Goal: Task Accomplishment & Management: Complete application form

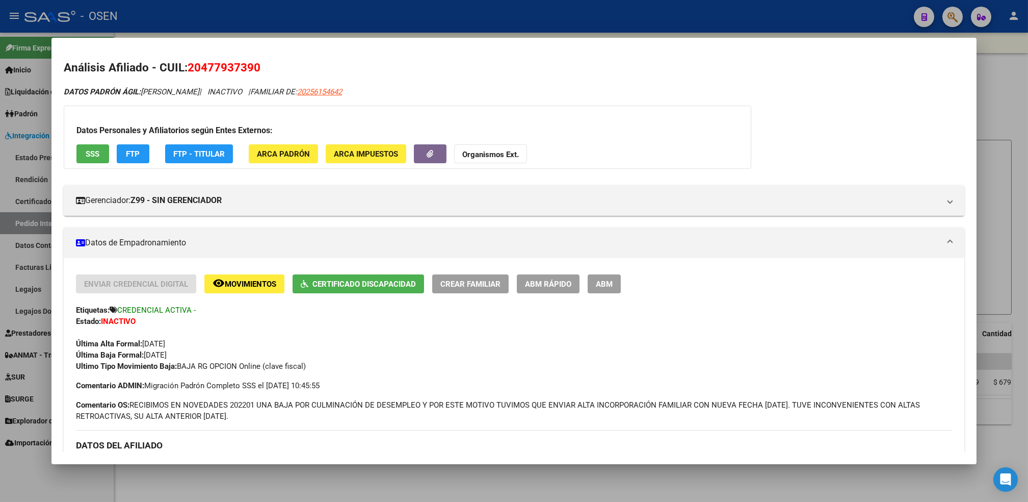
click at [194, 491] on div at bounding box center [514, 251] width 1028 height 502
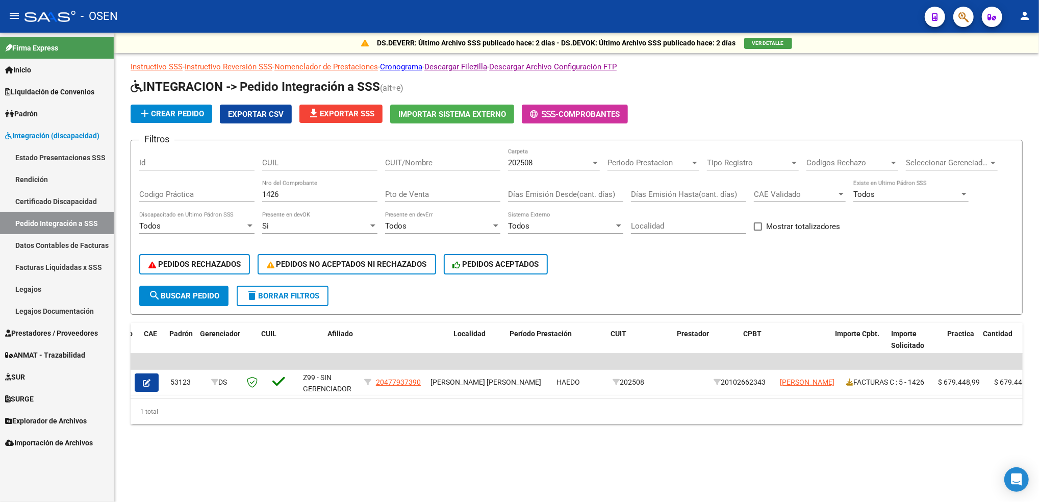
click at [49, 293] on link "Legajos" at bounding box center [57, 289] width 114 height 22
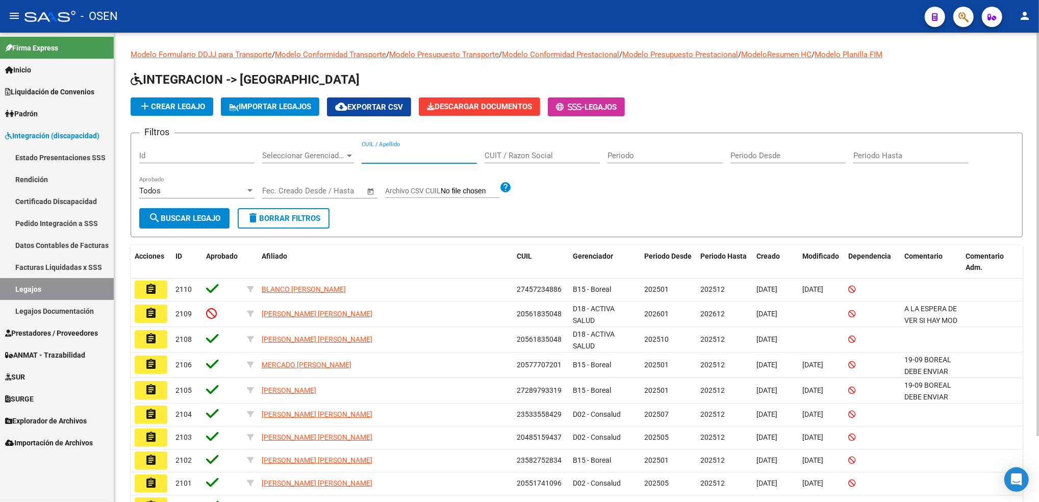
click at [418, 154] on input "CUIL / Apellido" at bounding box center [419, 155] width 115 height 9
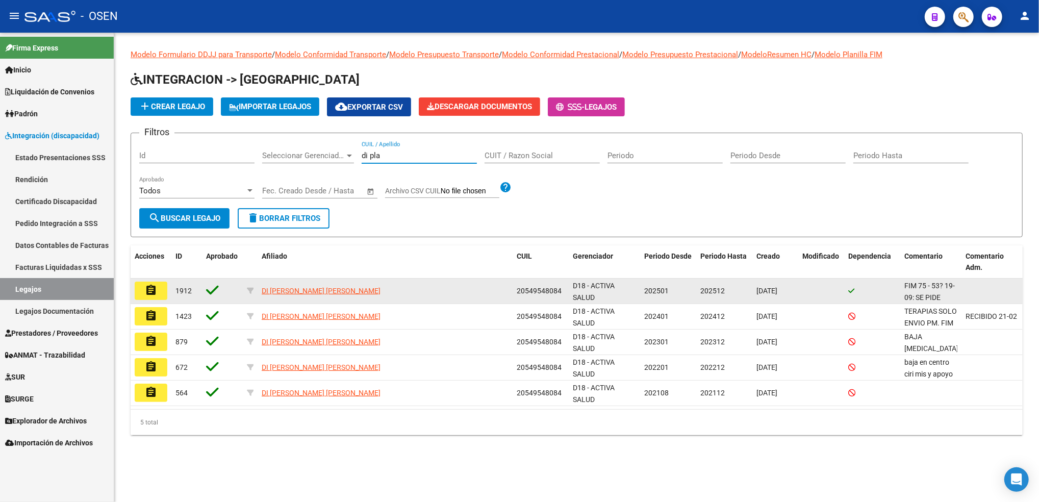
type input "di pla"
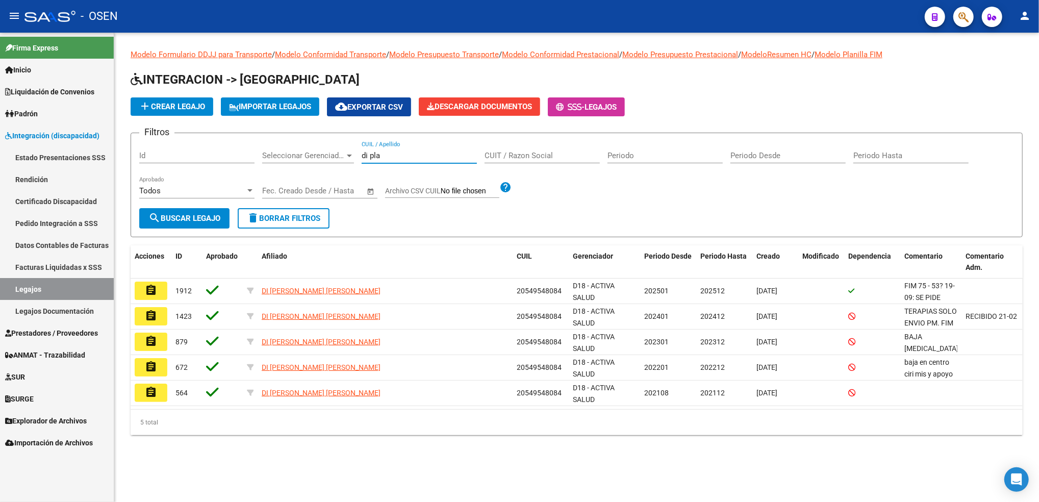
click at [158, 285] on button "assignment" at bounding box center [151, 290] width 33 height 18
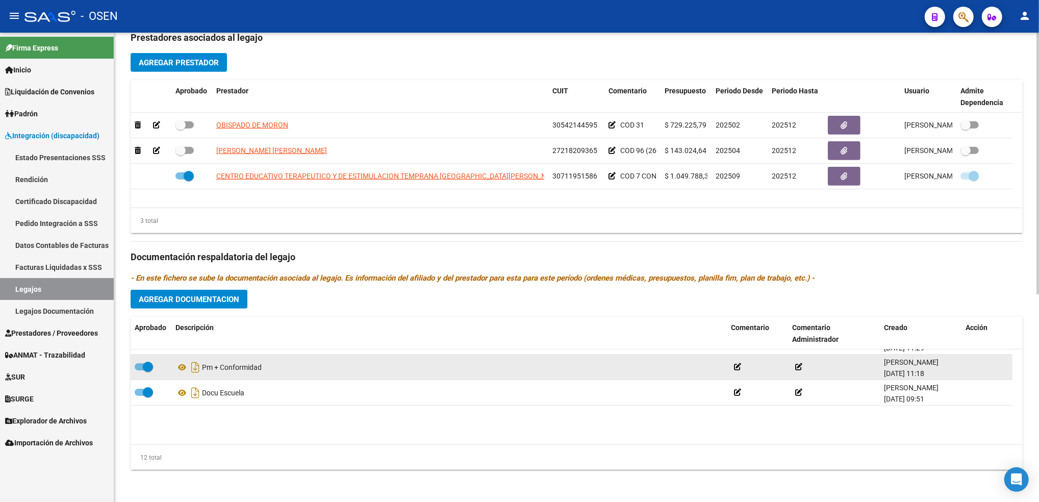
scroll to position [214, 0]
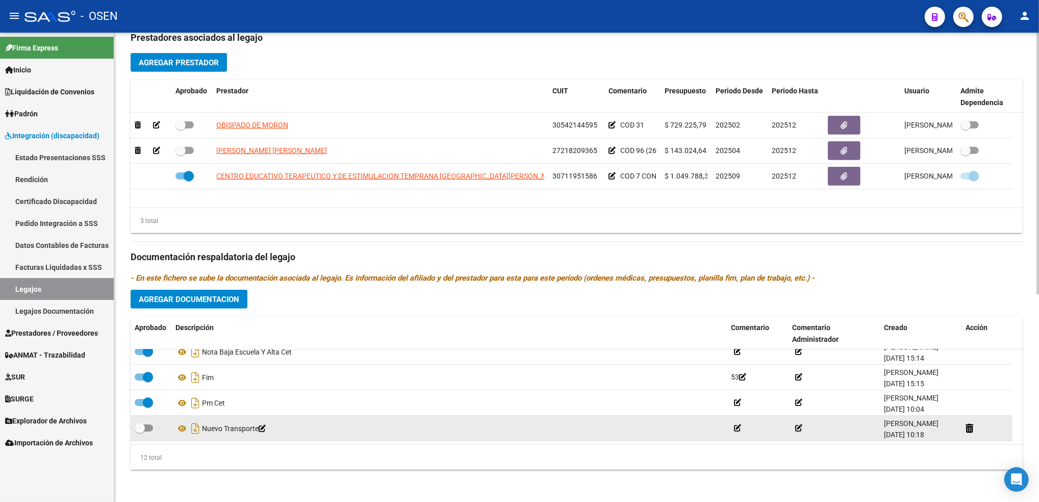
click at [139, 428] on span at bounding box center [140, 428] width 10 height 10
click at [139, 431] on input "checkbox" at bounding box center [139, 431] width 1 height 1
checkbox input "true"
click at [184, 427] on icon at bounding box center [181, 428] width 13 height 12
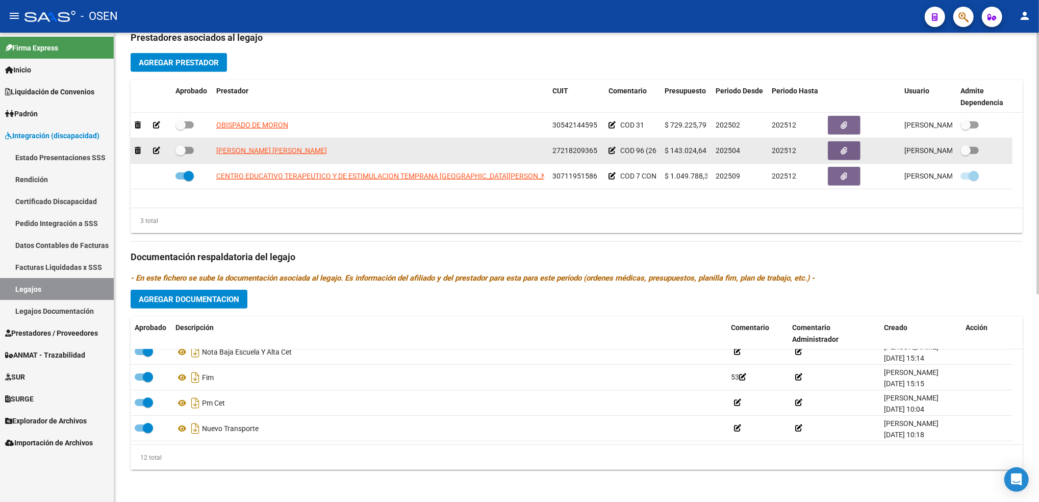
click at [157, 151] on icon at bounding box center [156, 150] width 7 height 7
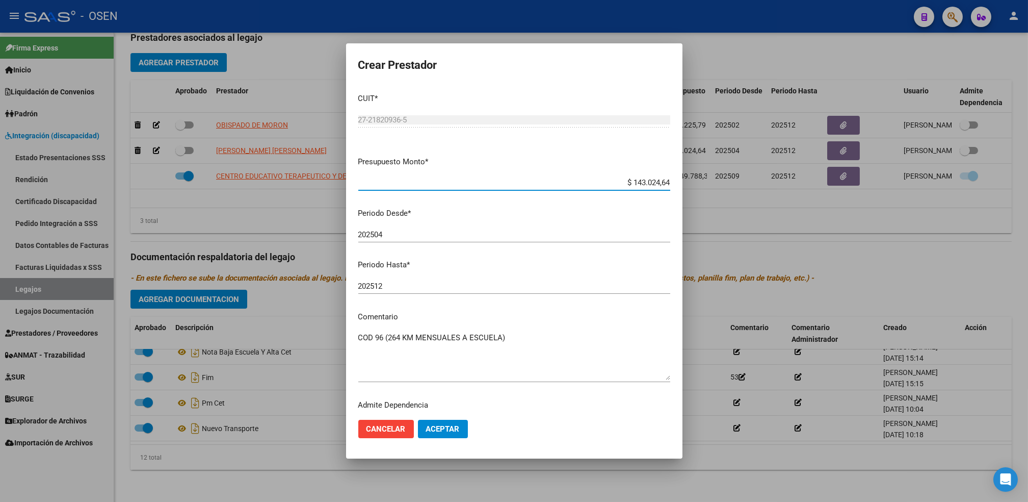
click at [398, 281] on input "202512" at bounding box center [514, 285] width 312 height 9
type input "202508"
click at [445, 430] on span "Aceptar" at bounding box center [443, 428] width 34 height 9
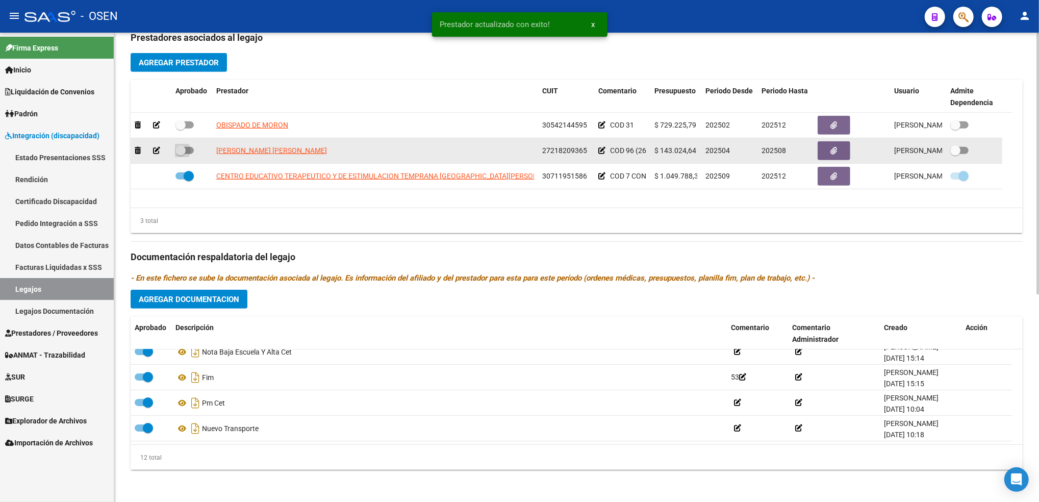
click at [182, 146] on span at bounding box center [180, 150] width 10 height 10
click at [180, 154] on input "checkbox" at bounding box center [180, 154] width 1 height 1
checkbox input "true"
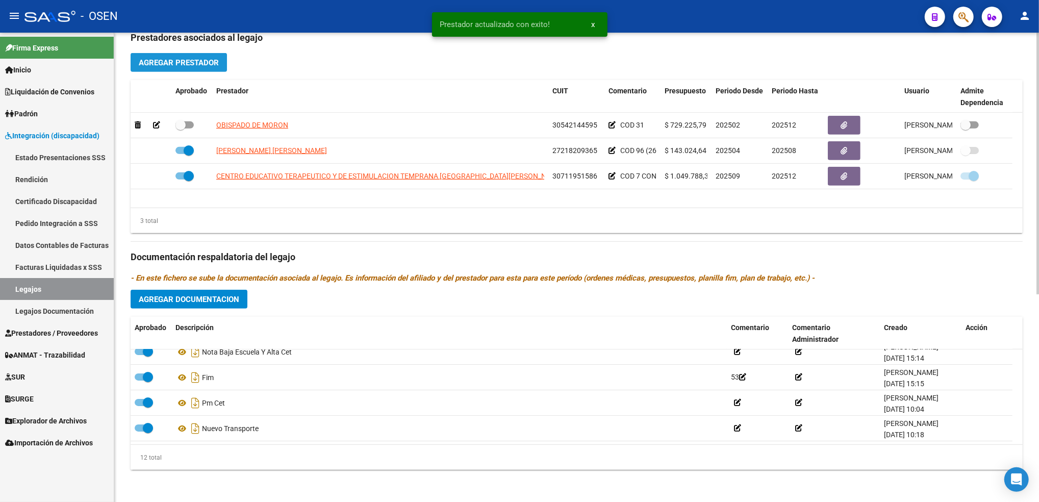
click at [189, 64] on span "Agregar Prestador" at bounding box center [179, 62] width 80 height 9
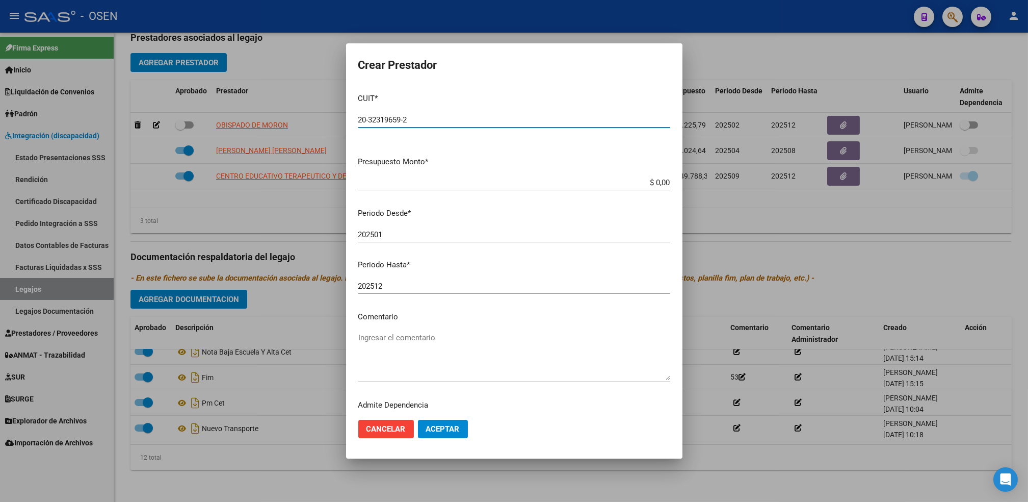
type input "20-32319659-2"
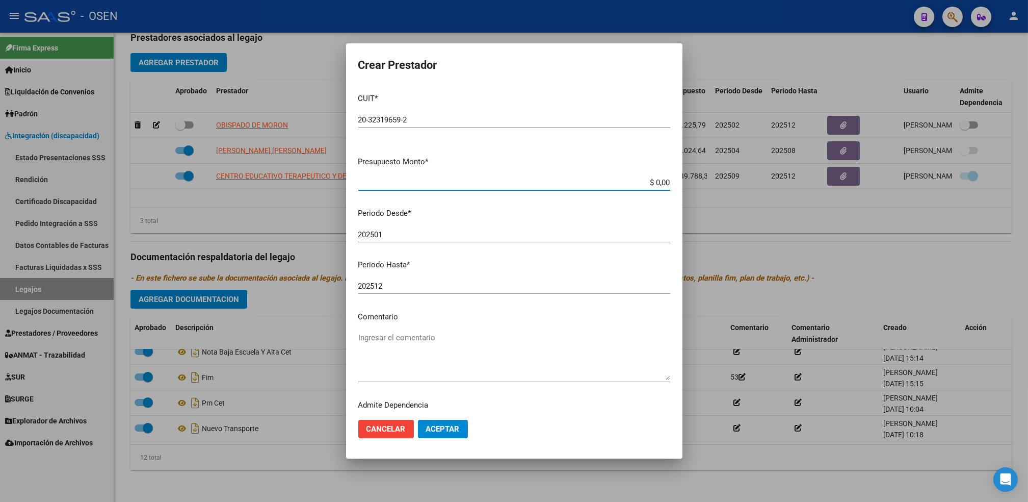
drag, startPoint x: 646, startPoint y: 184, endPoint x: 680, endPoint y: 185, distance: 33.7
click at [680, 185] on mat-dialog-content "CUIT * 20-32319659-2 Ingresar CUIT ARCA Padrón Presupuesto Monto * $ 0,00 Ingre…" at bounding box center [514, 248] width 337 height 326
paste input "$321,805.44"
type input "$ 321.805,44"
click at [424, 237] on input "202501" at bounding box center [514, 234] width 312 height 9
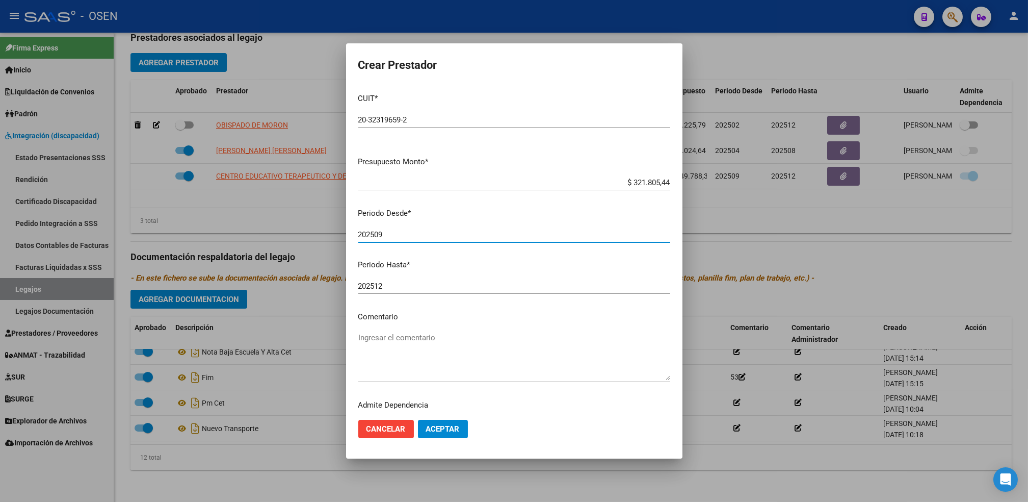
type input "202509"
click at [447, 427] on span "Aceptar" at bounding box center [443, 428] width 34 height 9
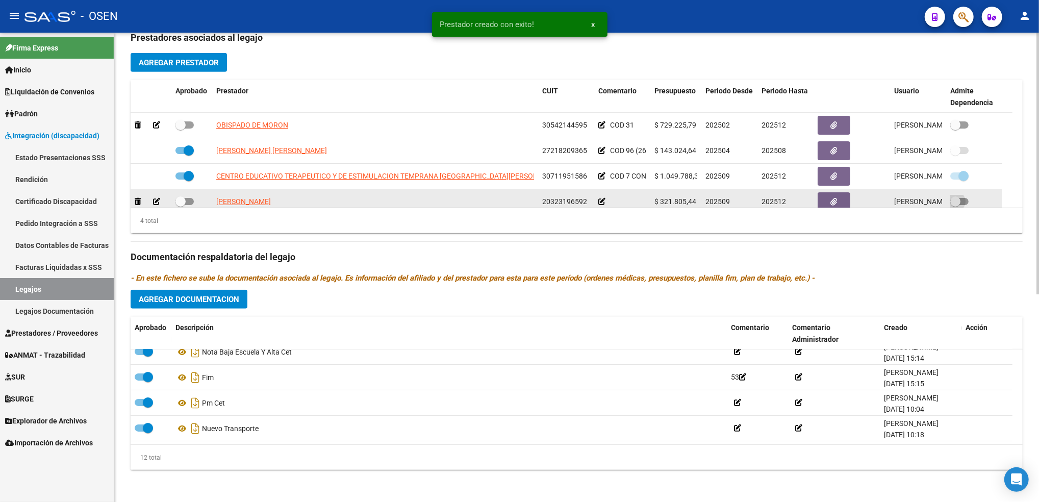
click at [957, 204] on span at bounding box center [955, 201] width 10 height 10
click at [955, 205] on input "checkbox" at bounding box center [955, 205] width 1 height 1
checkbox input "true"
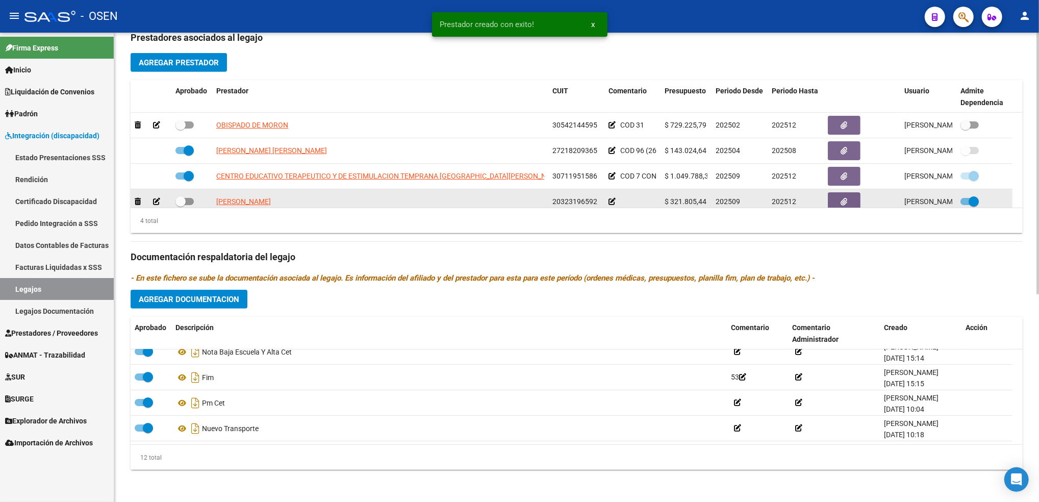
click at [611, 202] on icon at bounding box center [611, 201] width 7 height 7
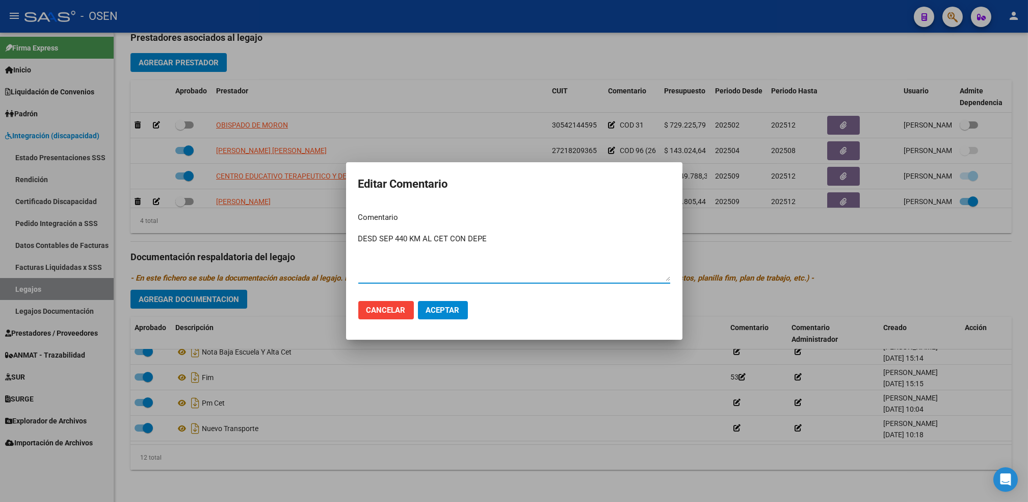
type textarea "DESD SEP 440 KM AL CET CON DEPE"
click at [455, 313] on span "Aceptar" at bounding box center [443, 309] width 34 height 9
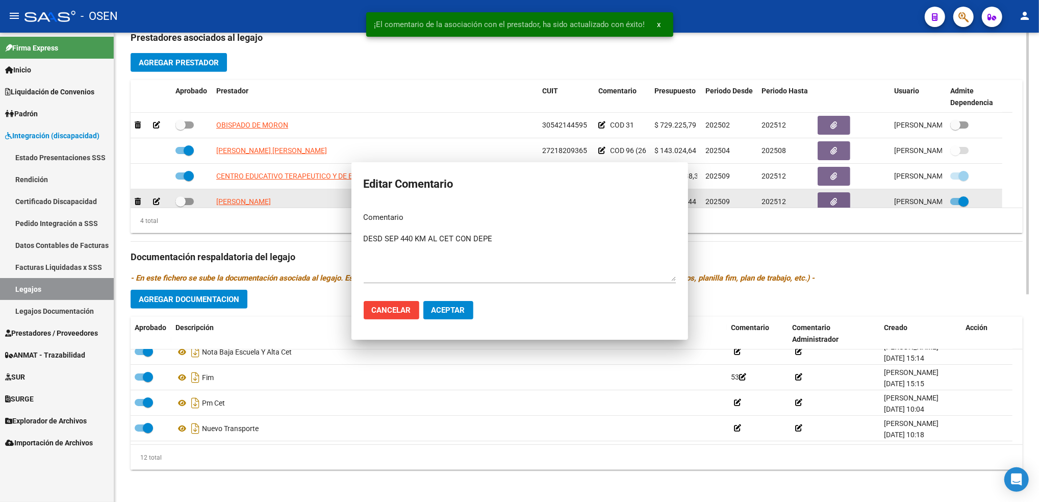
scroll to position [6, 0]
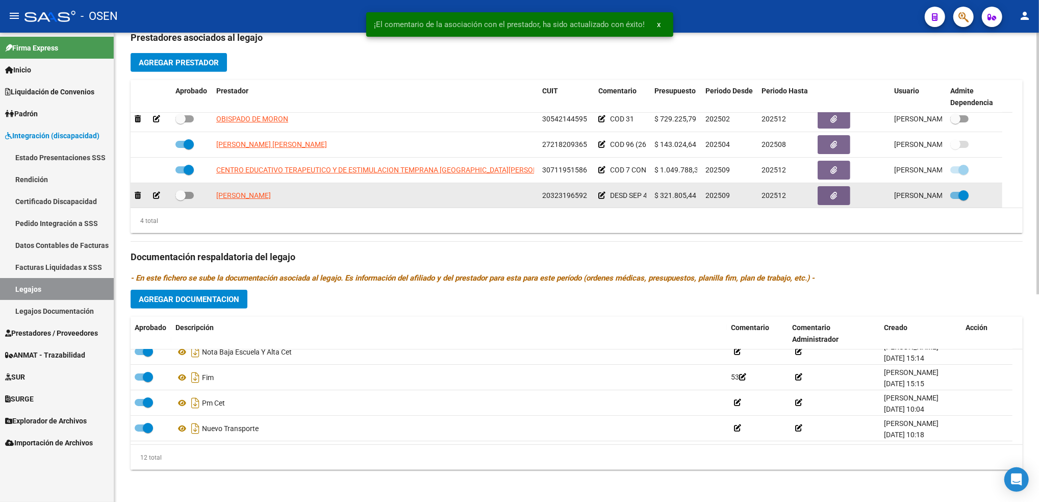
click at [183, 199] on span at bounding box center [180, 195] width 10 height 10
click at [180, 199] on input "checkbox" at bounding box center [180, 199] width 1 height 1
checkbox input "true"
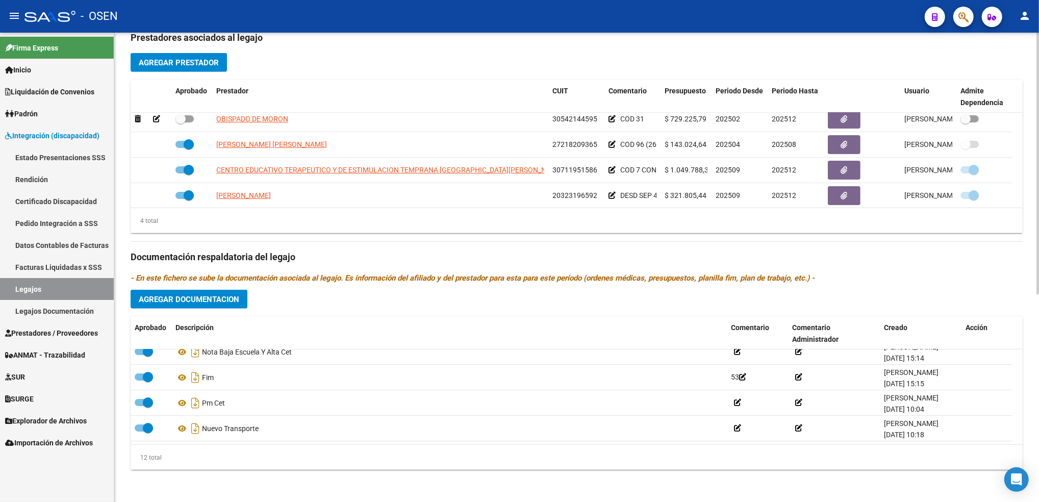
click at [208, 306] on button "Agregar Documentacion" at bounding box center [189, 299] width 117 height 19
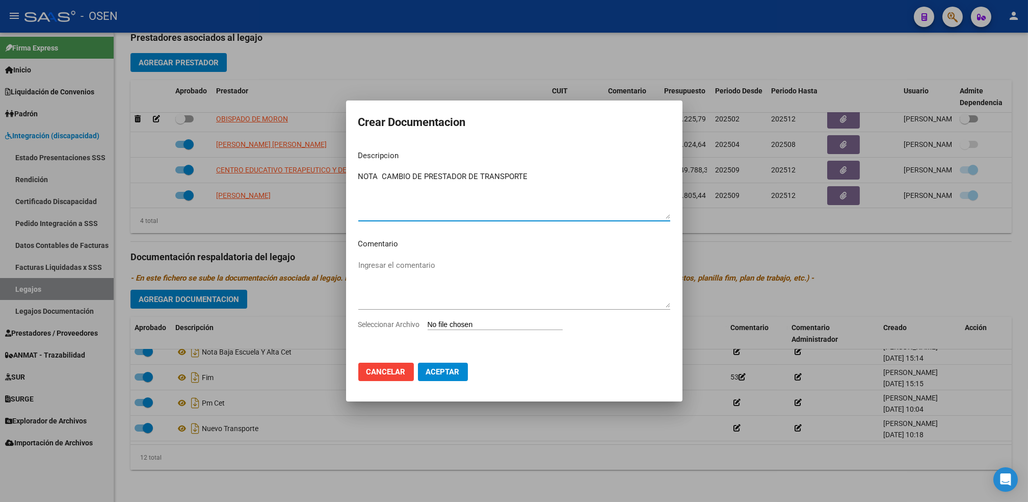
type textarea "NOTA CAMBIO DE PRESTADOR DE TRANSPORTE"
click at [428, 320] on input "Seleccionar Archivo" at bounding box center [495, 325] width 135 height 10
type input "C:\fakepath\20250922120044567.pdf"
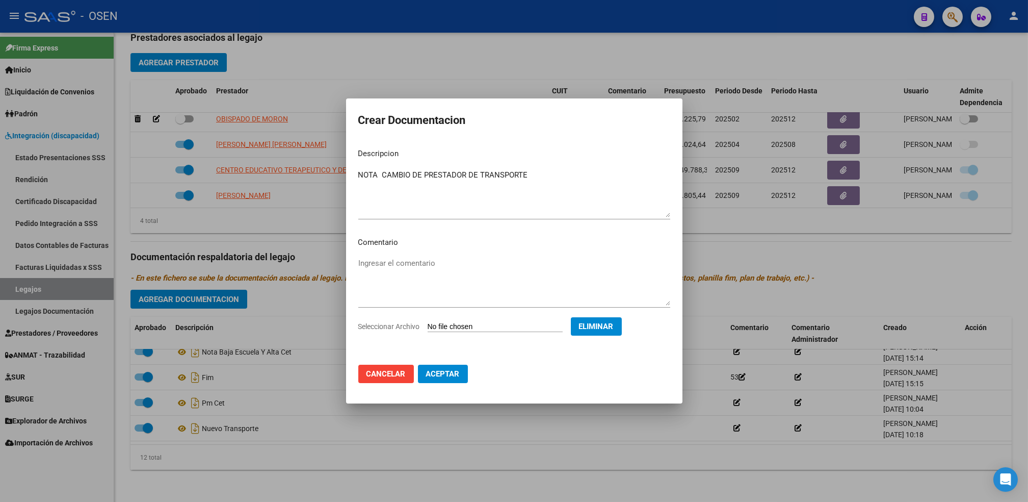
click at [456, 375] on span "Aceptar" at bounding box center [443, 373] width 34 height 9
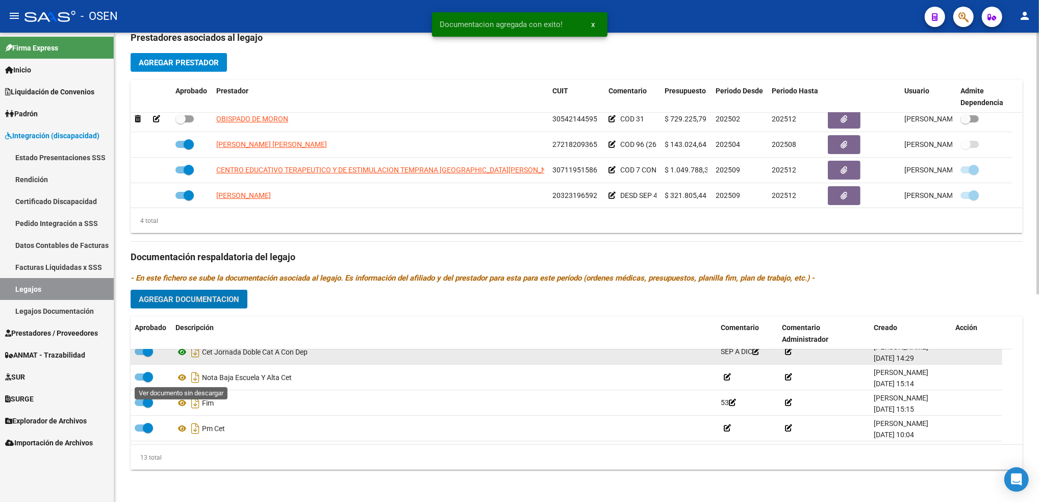
scroll to position [0, 0]
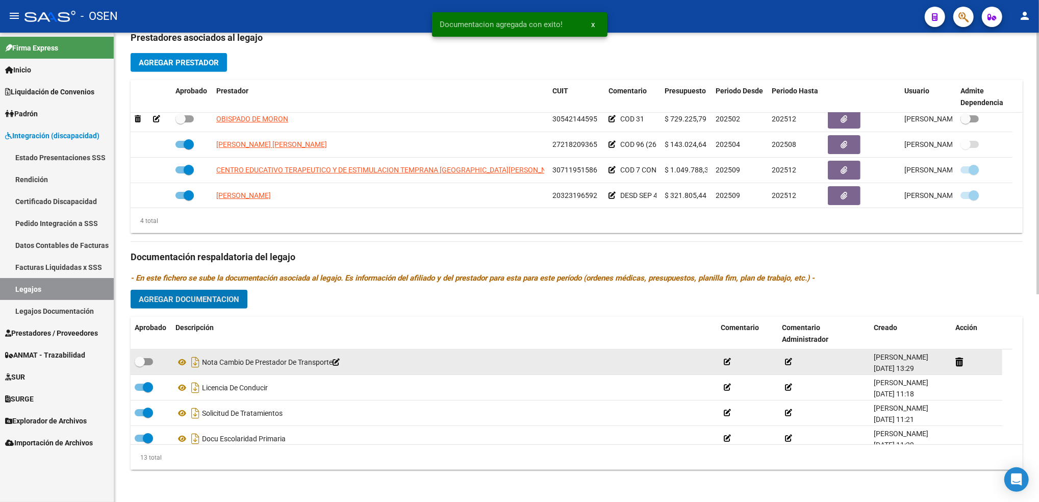
click at [144, 363] on span at bounding box center [140, 361] width 10 height 10
click at [140, 365] on input "checkbox" at bounding box center [139, 365] width 1 height 1
checkbox input "true"
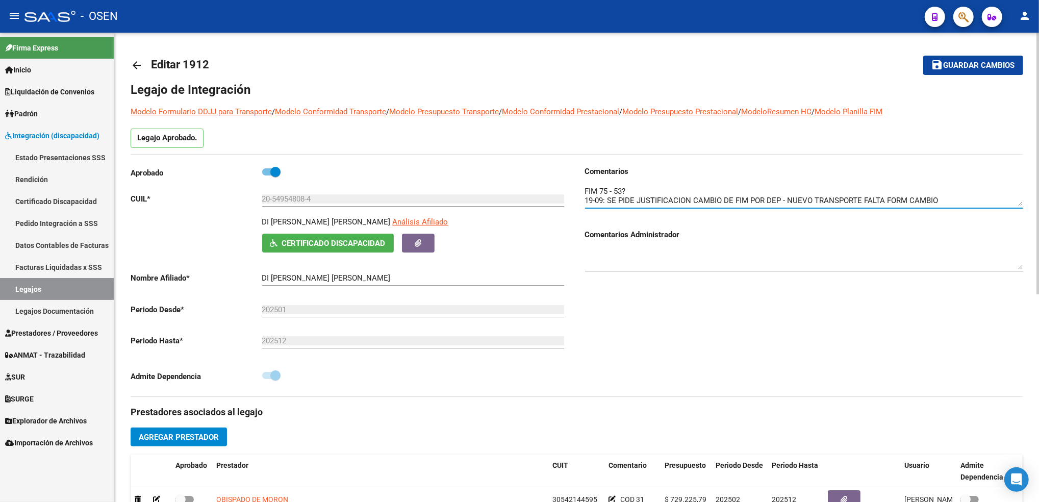
drag, startPoint x: 608, startPoint y: 201, endPoint x: 591, endPoint y: 194, distance: 18.1
click at [591, 194] on textarea at bounding box center [804, 196] width 438 height 20
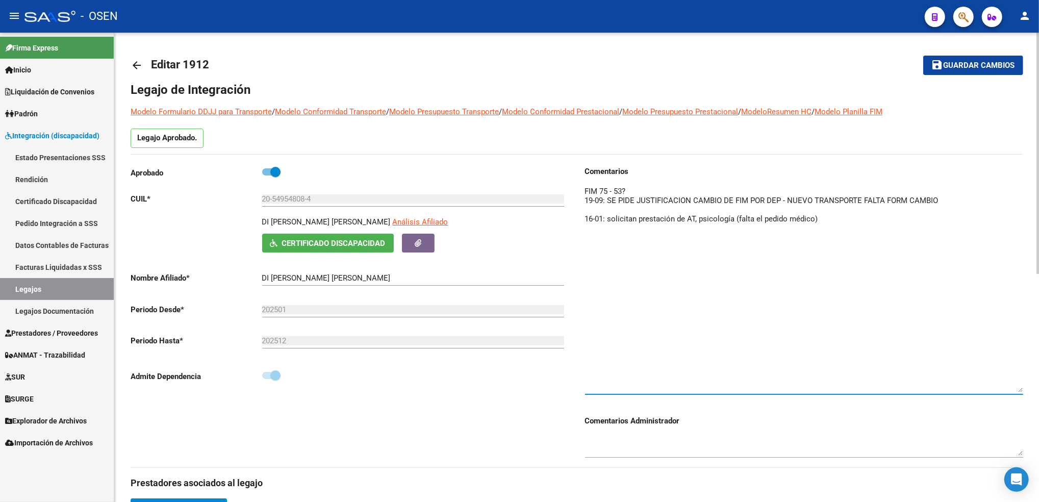
drag, startPoint x: 1018, startPoint y: 205, endPoint x: 1019, endPoint y: 392, distance: 186.6
click at [1019, 392] on div at bounding box center [804, 285] width 438 height 217
click at [637, 192] on textarea at bounding box center [804, 289] width 438 height 207
drag, startPoint x: 937, startPoint y: 208, endPoint x: 567, endPoint y: 201, distance: 370.2
click at [567, 201] on div "Aprobado CUIL * 20-54954808-4 Ingresar CUIL DI [PERSON_NAME] [PERSON_NAME] Anál…" at bounding box center [577, 316] width 892 height 301
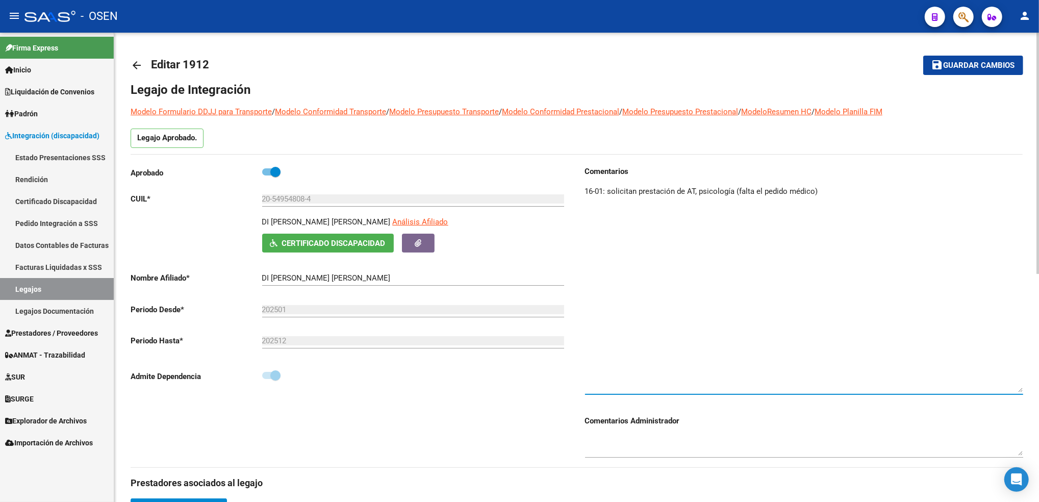
type textarea "16-01: solicitan prestación de AT, psicología (falta el pedido médico)"
click at [952, 67] on span "Guardar cambios" at bounding box center [978, 65] width 71 height 9
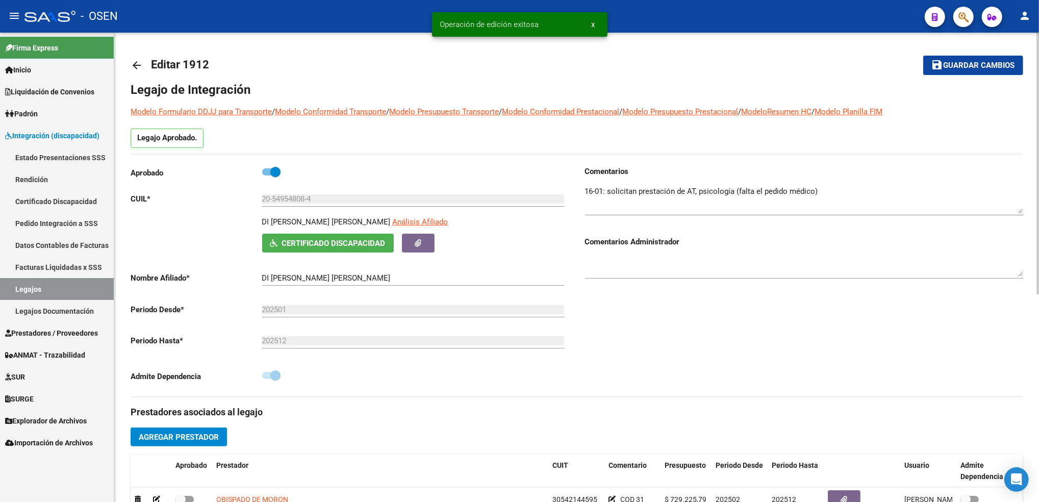
drag, startPoint x: 1021, startPoint y: 389, endPoint x: 924, endPoint y: 203, distance: 210.0
click at [924, 203] on textarea at bounding box center [804, 200] width 438 height 28
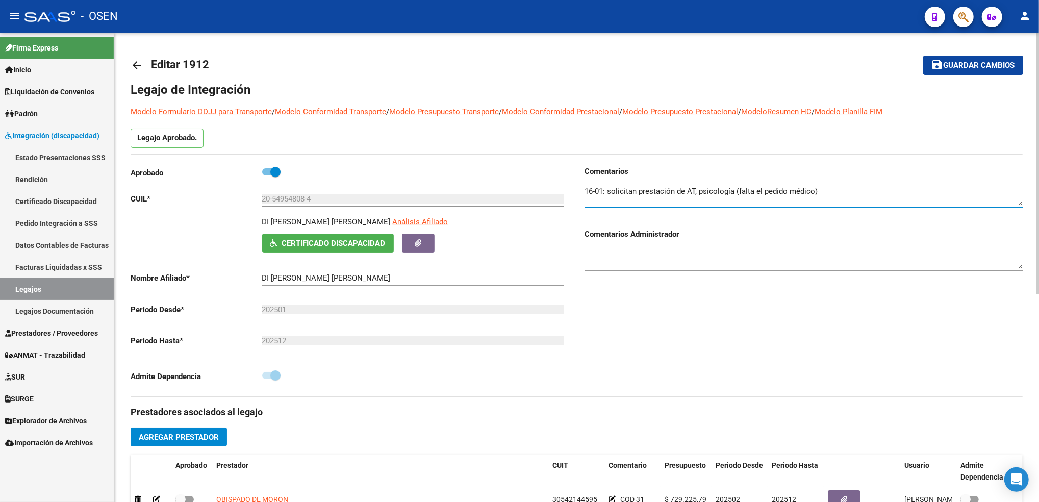
click at [338, 225] on p "DI [PERSON_NAME] [PERSON_NAME]" at bounding box center [326, 221] width 128 height 11
click at [339, 220] on p "DI [PERSON_NAME] [PERSON_NAME]" at bounding box center [326, 221] width 128 height 11
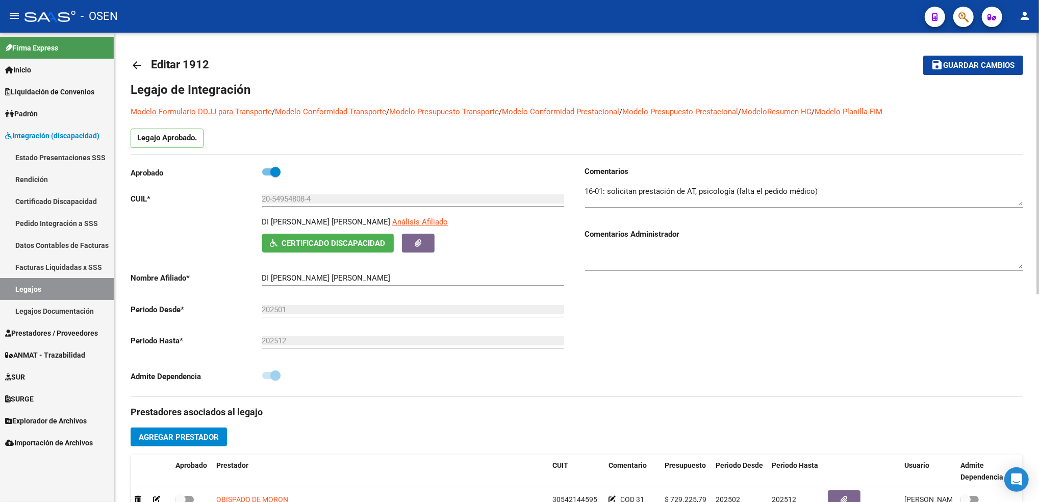
click at [339, 220] on p "DI [PERSON_NAME] [PERSON_NAME]" at bounding box center [326, 221] width 128 height 11
click at [286, 198] on input "20-54954808-4" at bounding box center [413, 198] width 302 height 9
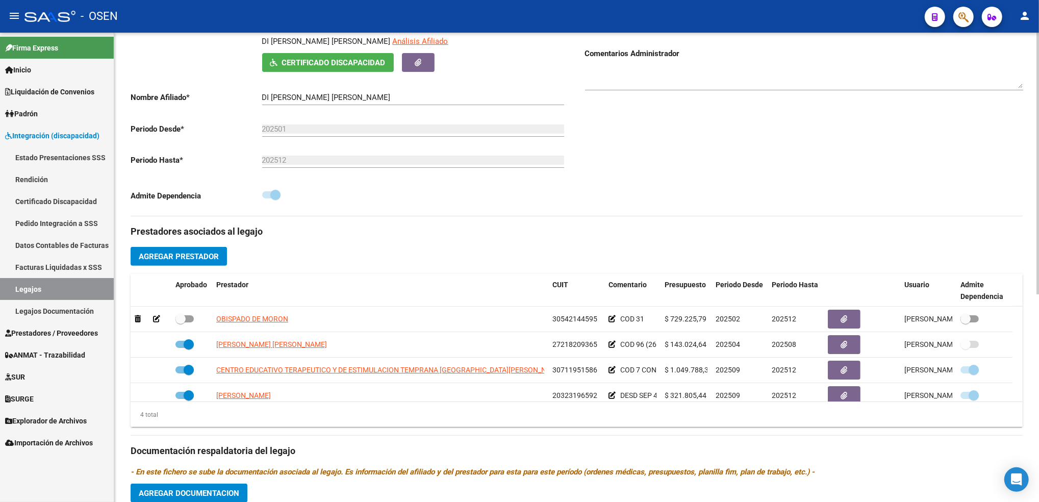
scroll to position [204, 0]
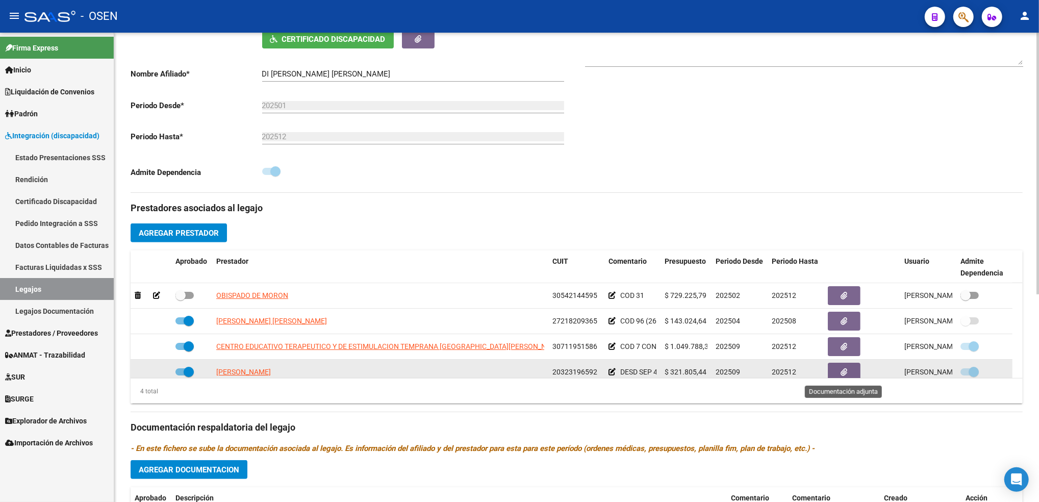
click at [839, 370] on button "button" at bounding box center [844, 372] width 33 height 19
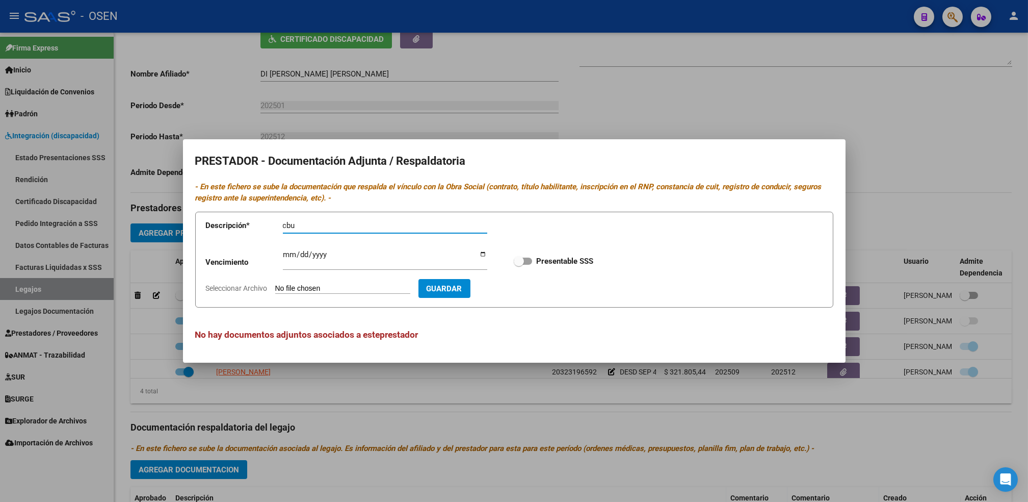
type input "cbu"
type input "[DATE]"
click at [275, 284] on input "Seleccionar Archivo" at bounding box center [342, 289] width 135 height 10
type input "C:\fakepath\CBU.pdf"
click at [513, 288] on span "Guardar" at bounding box center [504, 288] width 36 height 9
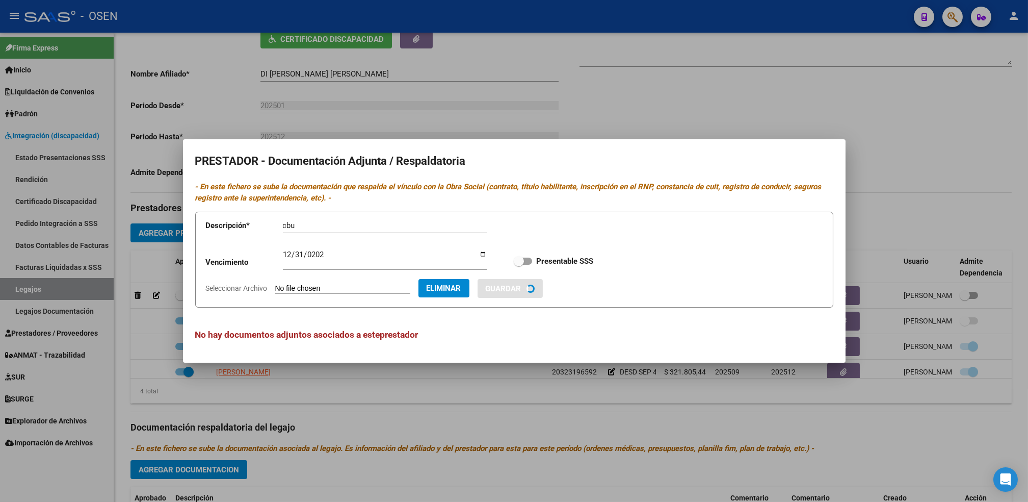
checkbox input "true"
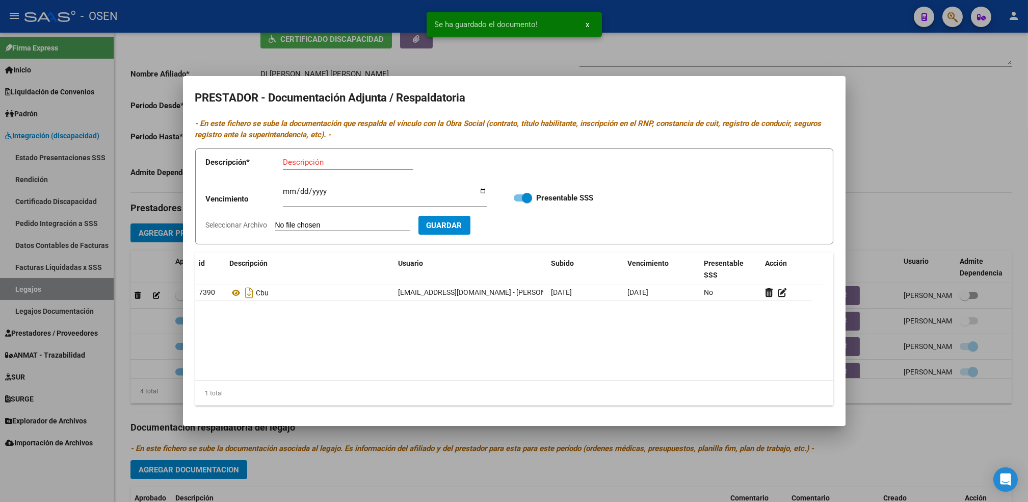
click at [311, 165] on input "Descripción" at bounding box center [348, 162] width 131 height 9
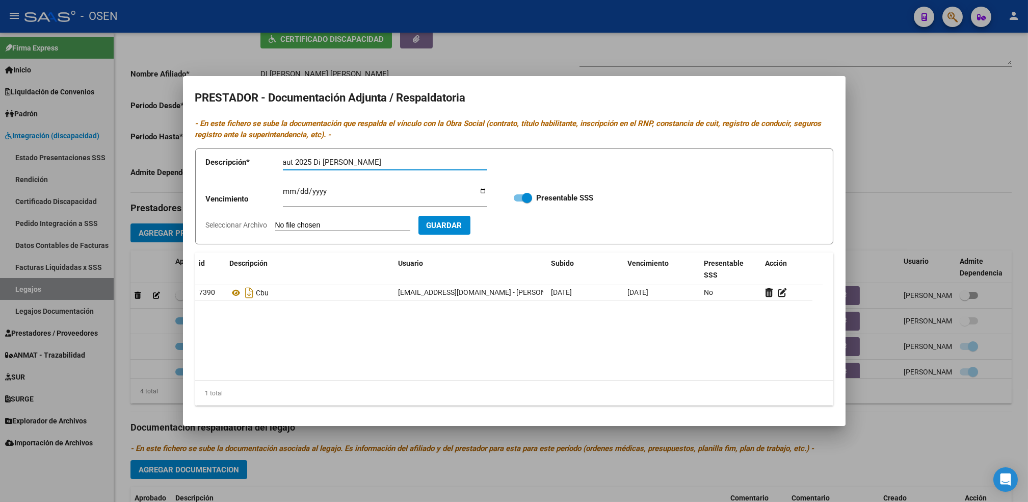
type input "aut 2025 Di [PERSON_NAME]"
type input "[DATE]"
click at [275, 221] on input "Seleccionar Archivo" at bounding box center [342, 226] width 135 height 10
type input "C:\fakepath\AUT DI [PERSON_NAME] NUEVO TRANSP 2025.pdf"
click at [512, 229] on span "Guardar" at bounding box center [504, 225] width 36 height 9
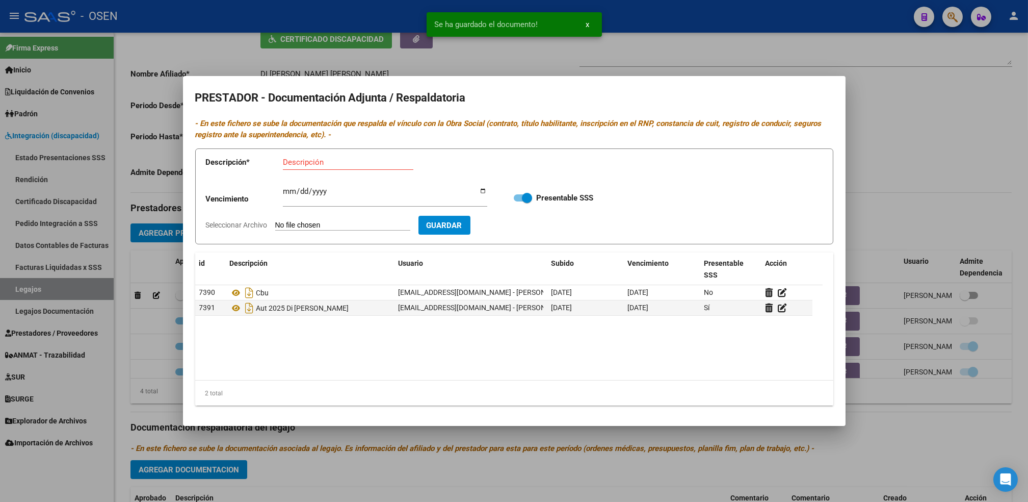
click at [117, 424] on div at bounding box center [514, 251] width 1028 height 502
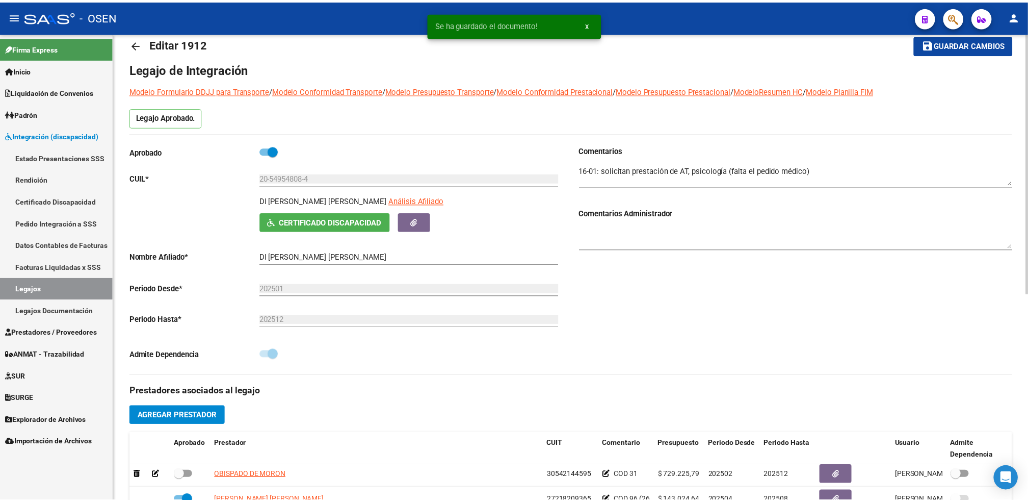
scroll to position [0, 0]
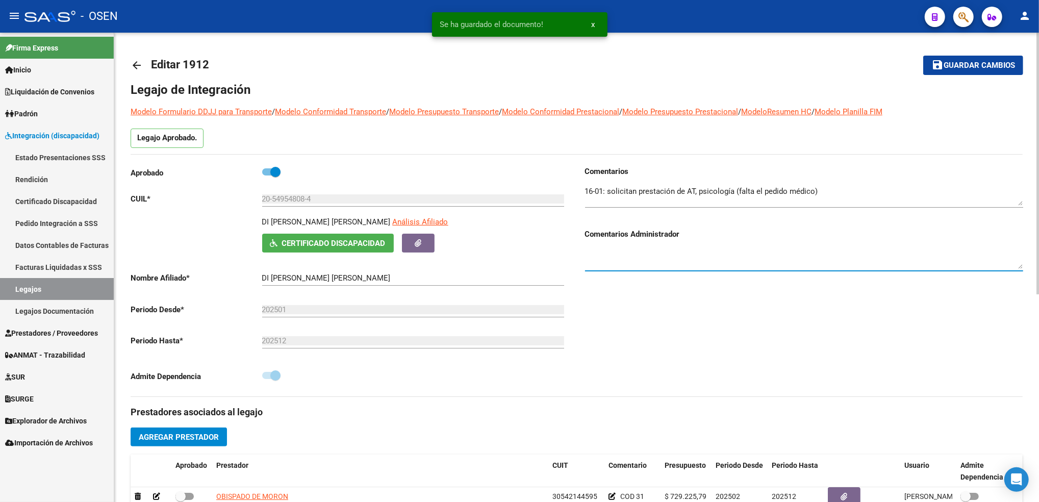
click at [646, 256] on textarea at bounding box center [804, 258] width 438 height 20
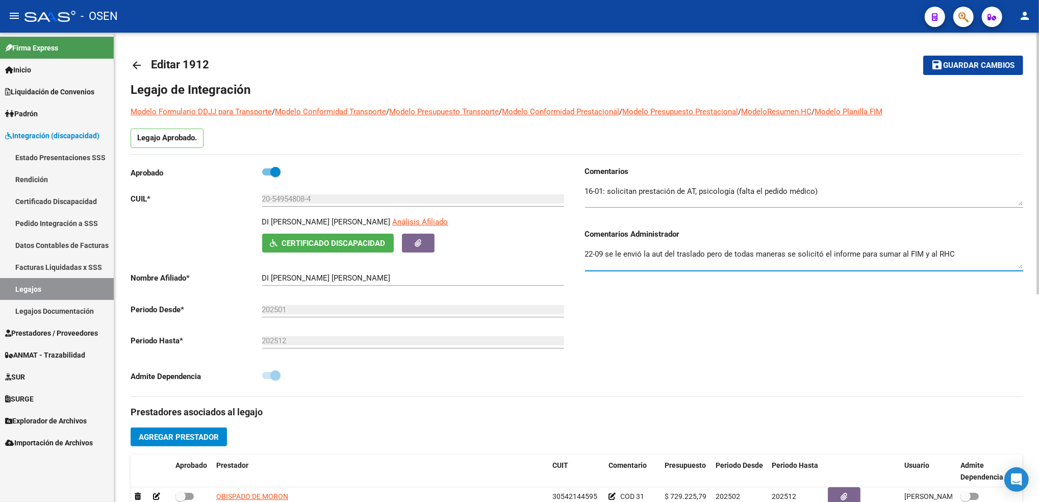
type textarea "22-09 se le envió la aut del traslado pero de todas maneras se solicitó el info…"
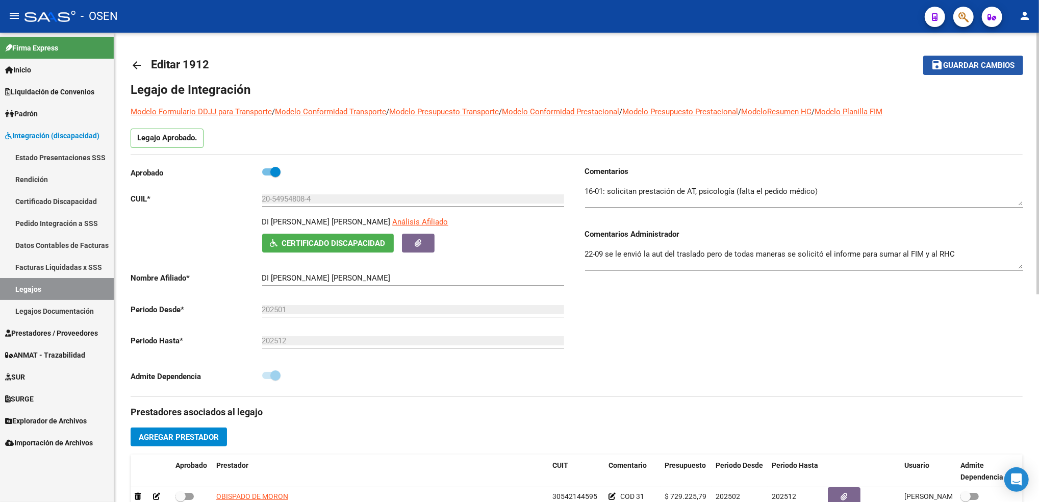
click at [990, 67] on span "Guardar cambios" at bounding box center [978, 65] width 71 height 9
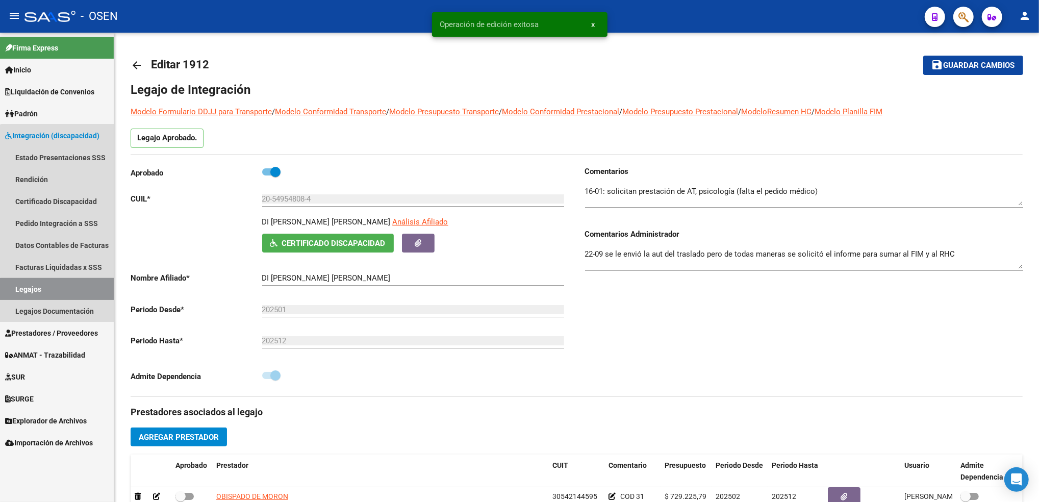
click at [70, 291] on link "Legajos" at bounding box center [57, 289] width 114 height 22
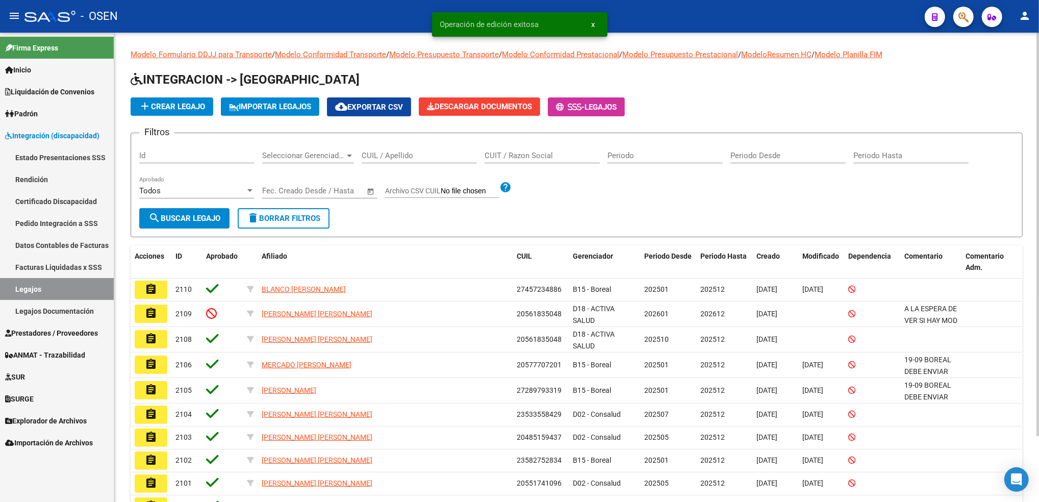
click at [402, 147] on div "CUIL / Apellido" at bounding box center [419, 152] width 115 height 22
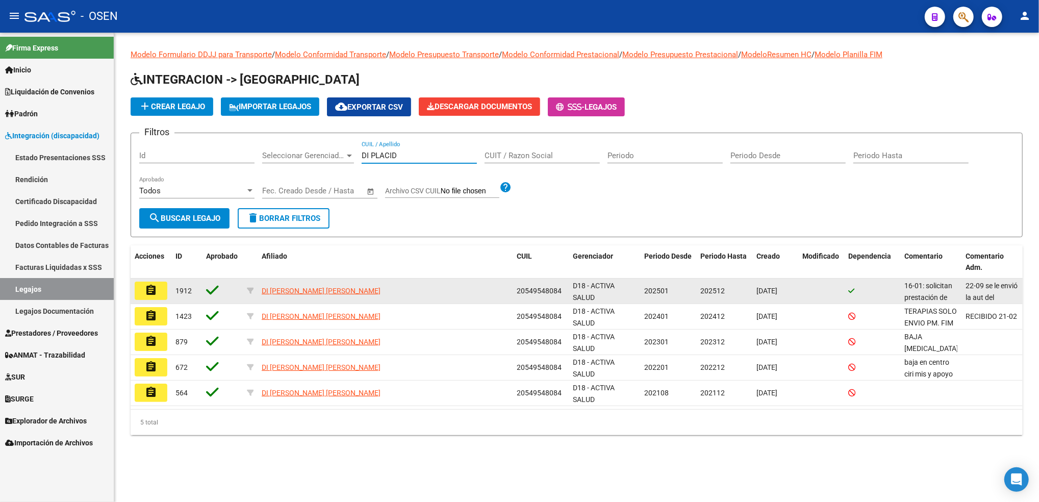
type input "DI PLACID"
click at [159, 294] on button "assignment" at bounding box center [151, 290] width 33 height 18
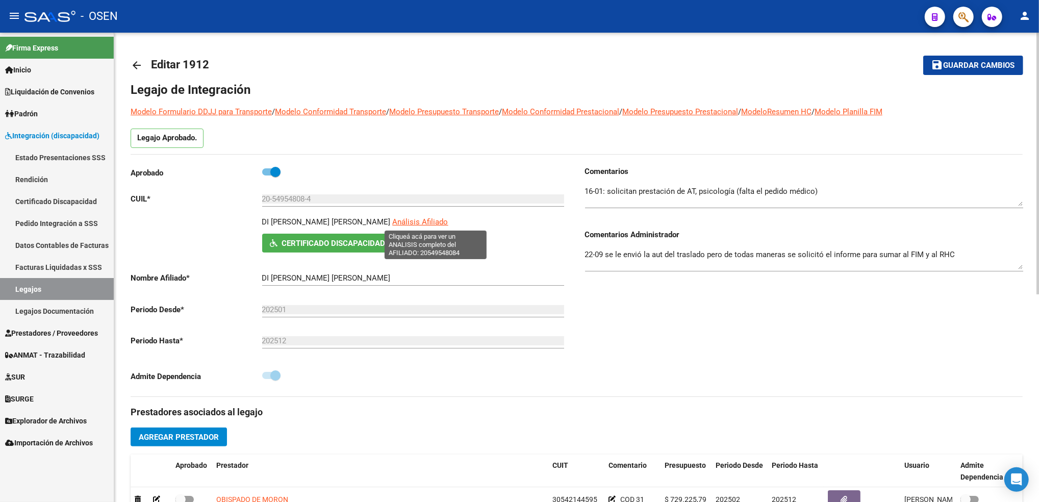
click at [464, 220] on div "DI [PERSON_NAME] [PERSON_NAME] Análisis Afiliado" at bounding box center [415, 224] width 306 height 17
click at [448, 220] on span "Análisis Afiliado" at bounding box center [421, 221] width 56 height 9
type textarea "20549548084"
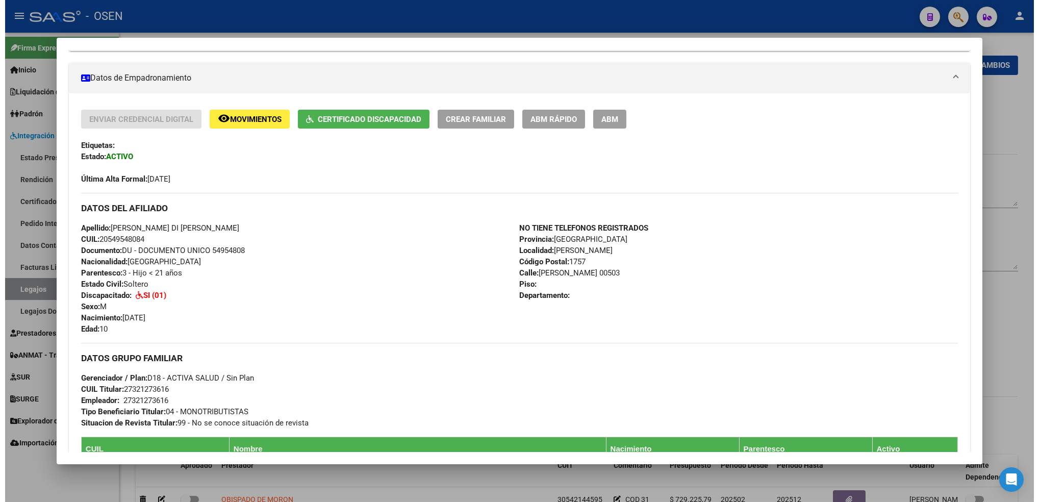
scroll to position [204, 0]
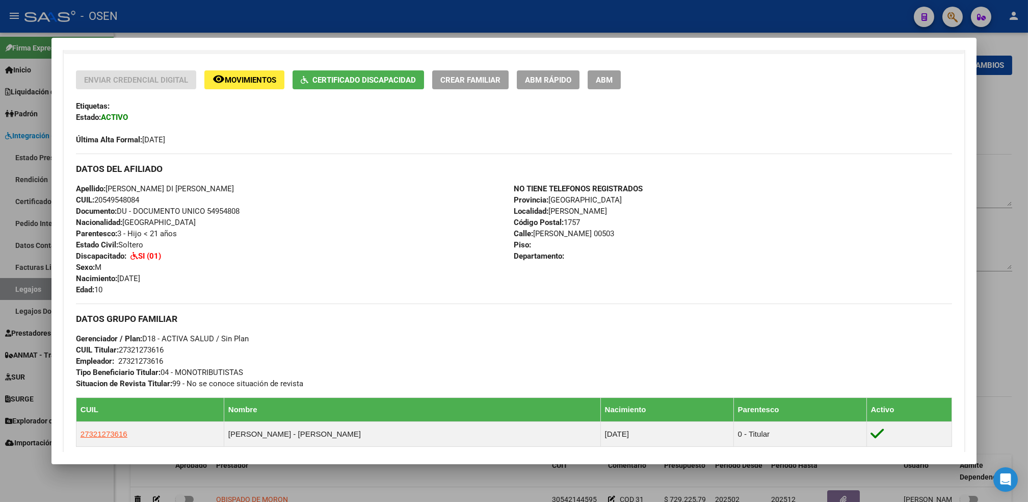
click at [406, 477] on div at bounding box center [514, 251] width 1028 height 502
